Goal: Information Seeking & Learning: Learn about a topic

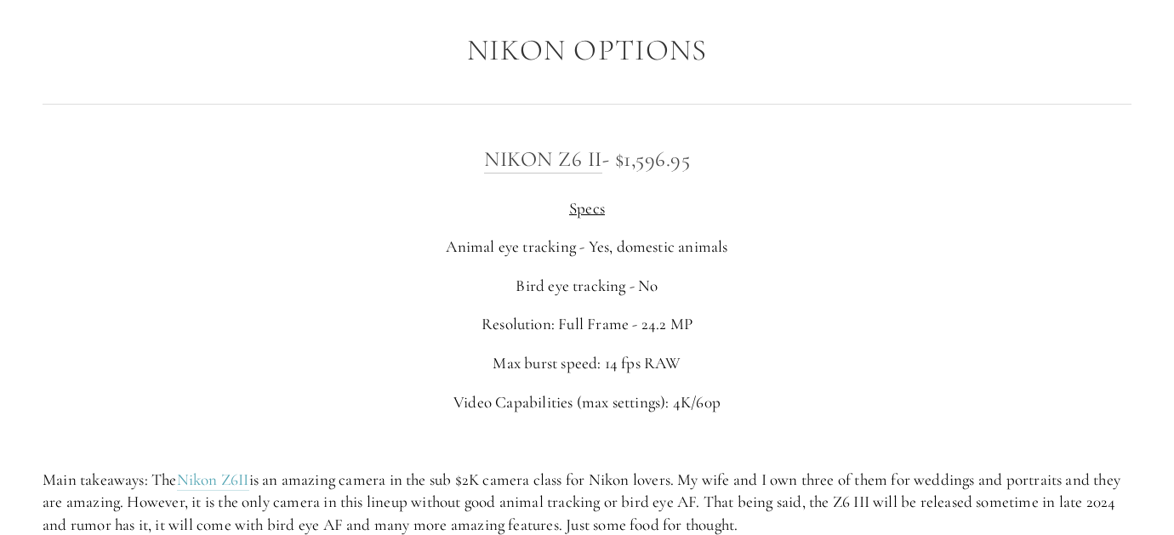
scroll to position [2646, 0]
click at [533, 295] on p "Bird eye tracking - No" at bounding box center [587, 285] width 1089 height 23
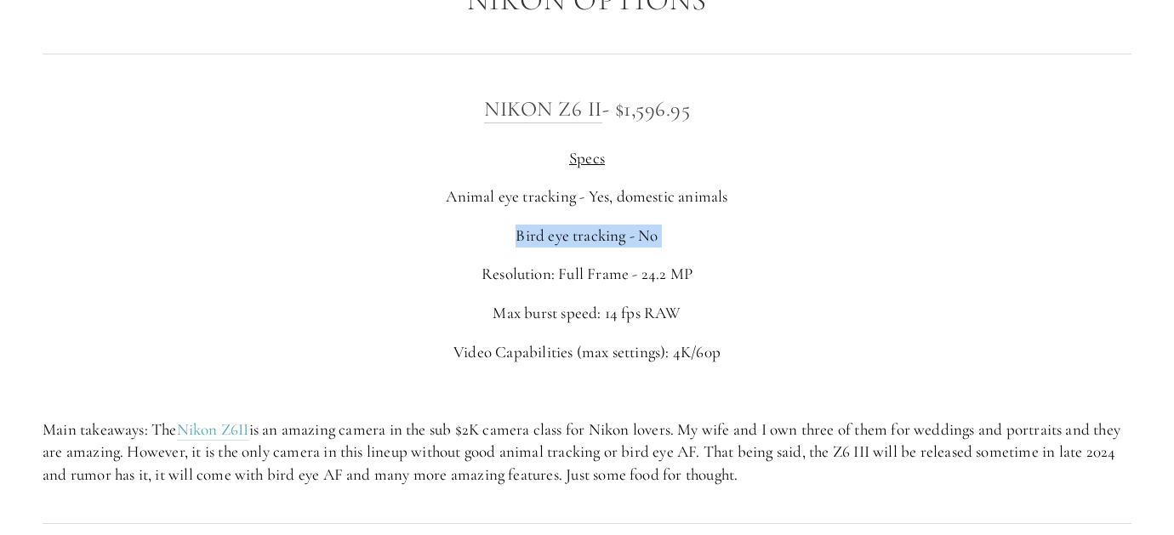
scroll to position [2701, 0]
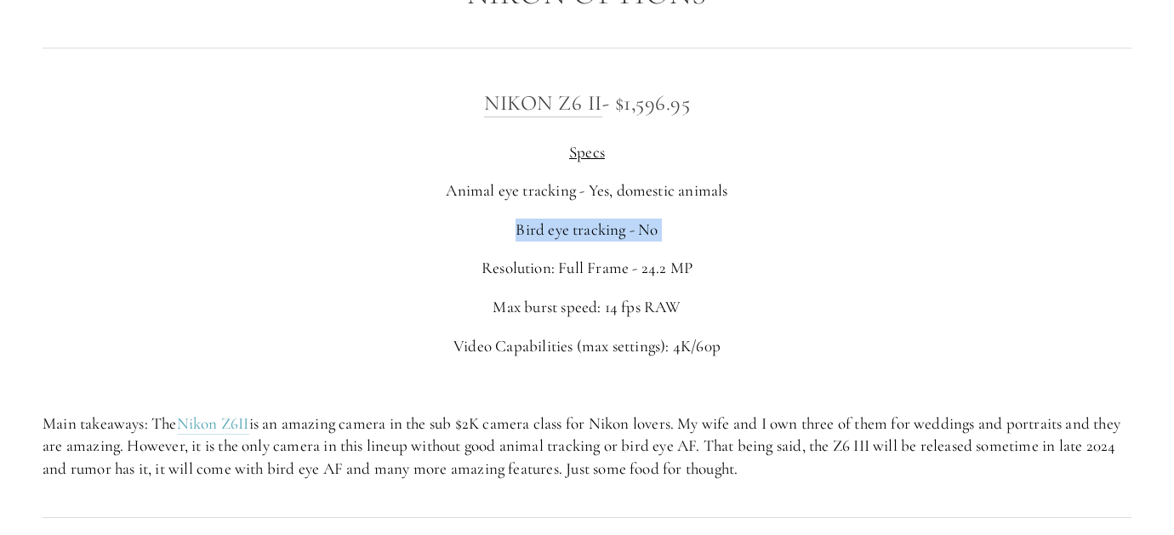
click at [559, 271] on p "Resolution: Full Frame - 24.2 MP" at bounding box center [587, 268] width 1089 height 23
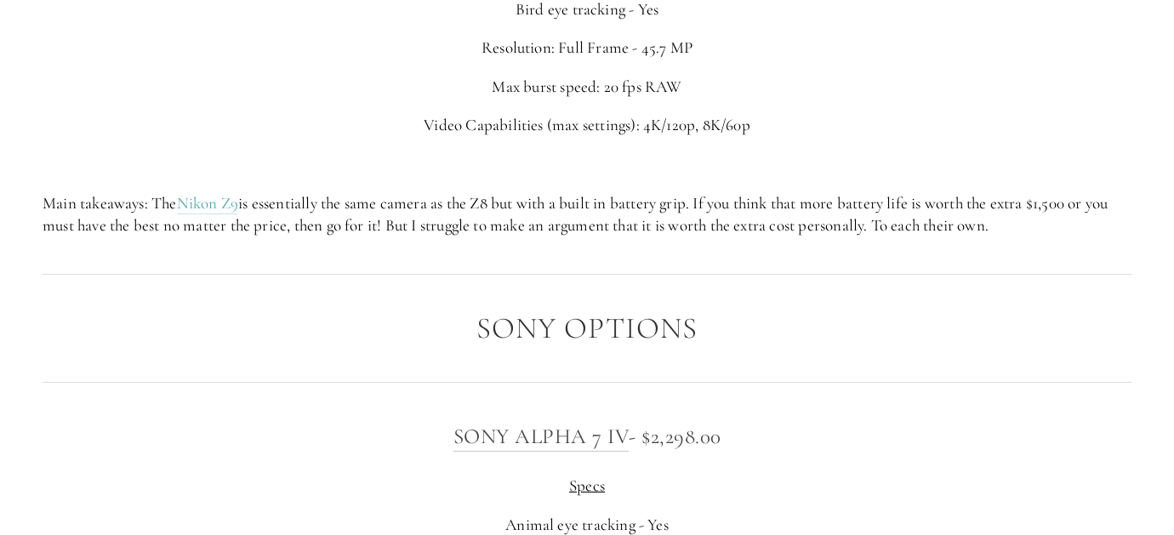
scroll to position [3864, 0]
click at [412, 222] on p "Main takeaways: The Nikon Z9 is essentially the same camera as the Z8 but with …" at bounding box center [587, 212] width 1089 height 45
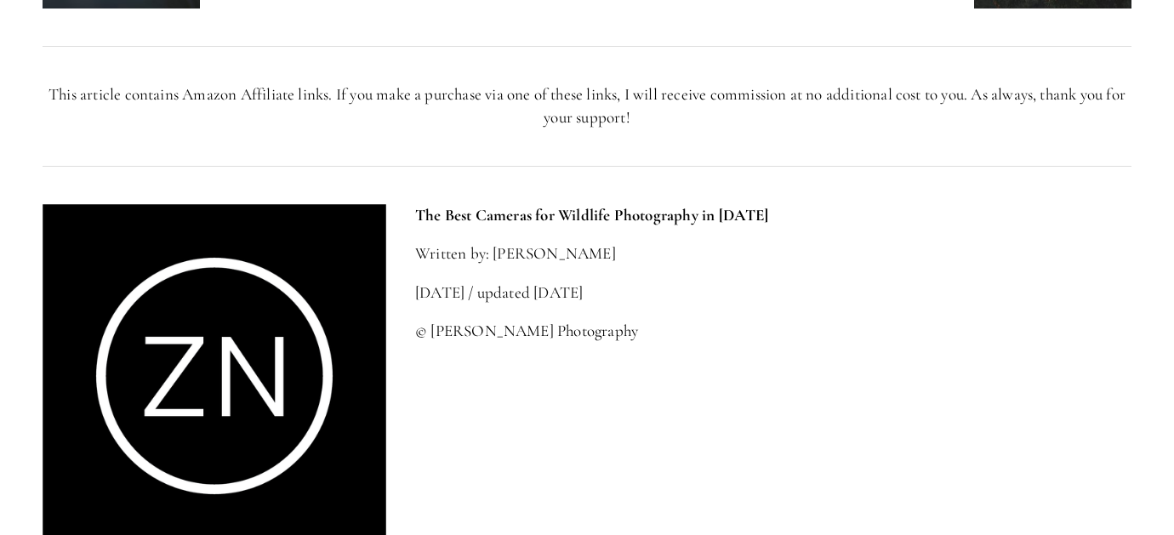
scroll to position [7391, 0]
